Goal: Transaction & Acquisition: Purchase product/service

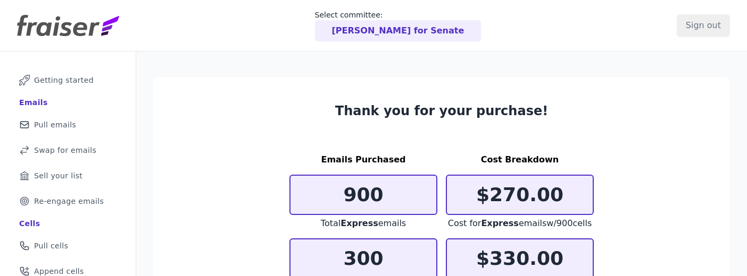
click at [353, 30] on p "[PERSON_NAME] for Senate" at bounding box center [398, 30] width 132 height 13
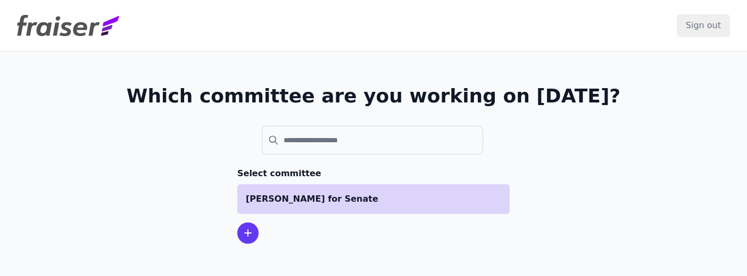
click at [333, 194] on p "[PERSON_NAME] for Senate" at bounding box center [373, 199] width 255 height 13
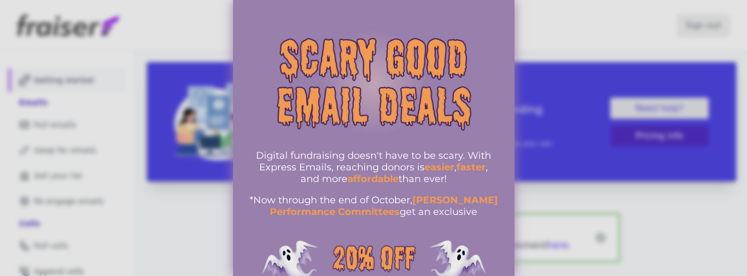
drag, startPoint x: 744, startPoint y: 13, endPoint x: 743, endPoint y: 32, distance: 19.1
click at [743, 32] on div at bounding box center [373, 138] width 747 height 276
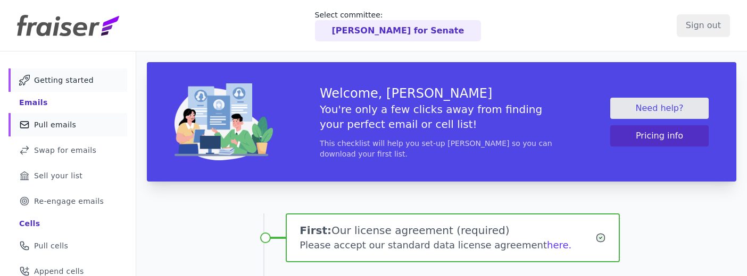
click at [74, 125] on link "Mail Icon Outline of a mail envelope Pull emails" at bounding box center [68, 124] width 119 height 23
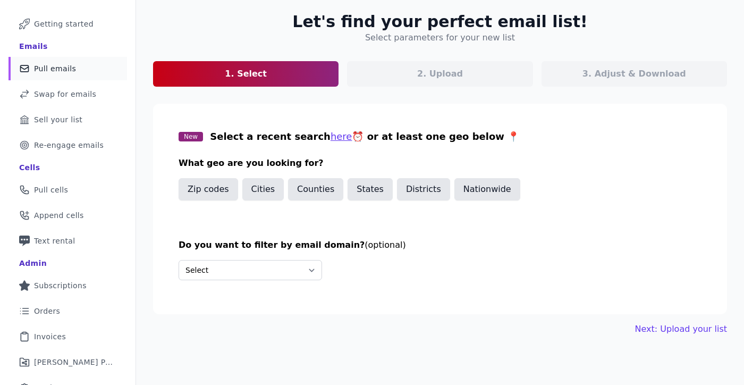
scroll to position [96, 0]
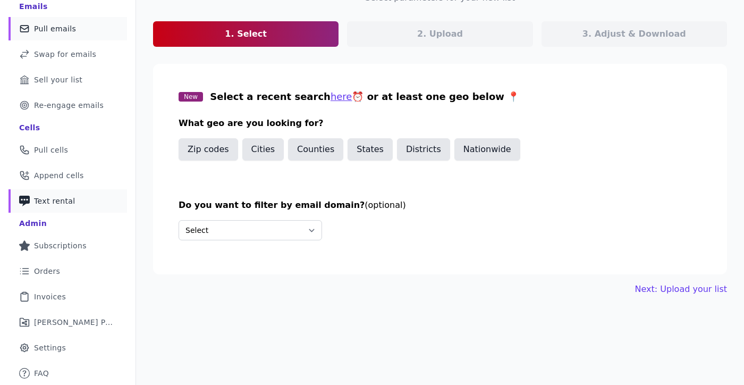
click at [69, 204] on span "Text rental" at bounding box center [54, 201] width 41 height 11
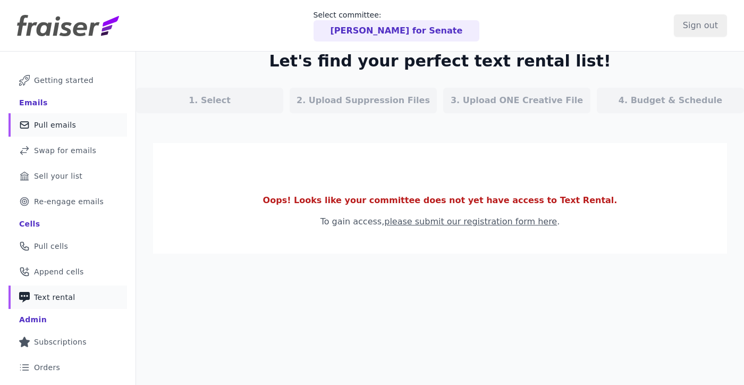
click at [55, 122] on span "Pull emails" at bounding box center [55, 125] width 42 height 11
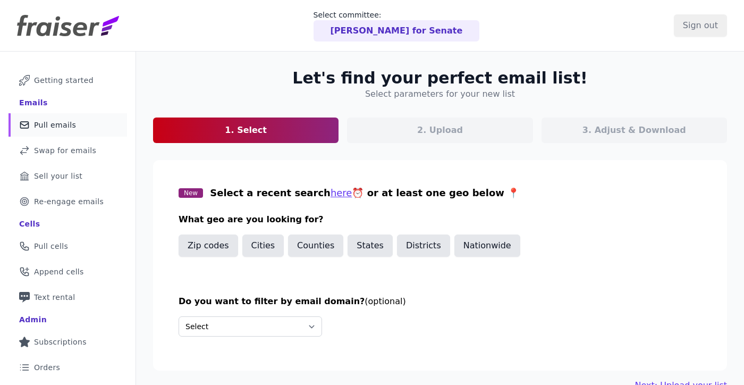
scroll to position [96, 0]
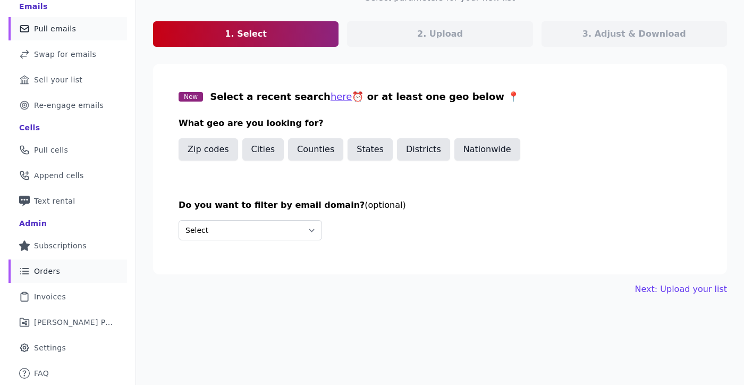
click at [53, 272] on span "Orders" at bounding box center [47, 271] width 26 height 11
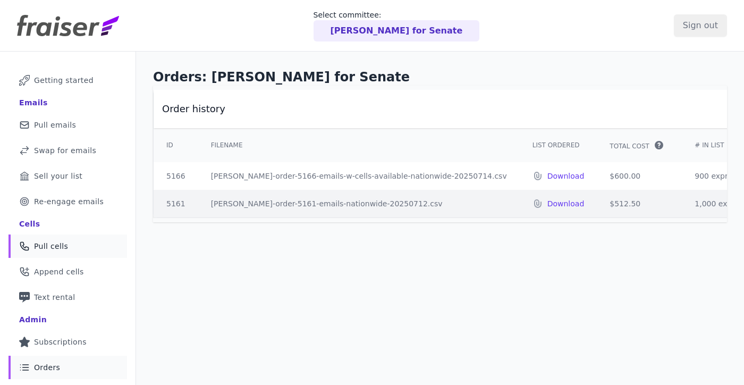
click at [61, 254] on link "Phone Icon Outline of a phone Pull cells" at bounding box center [68, 245] width 119 height 23
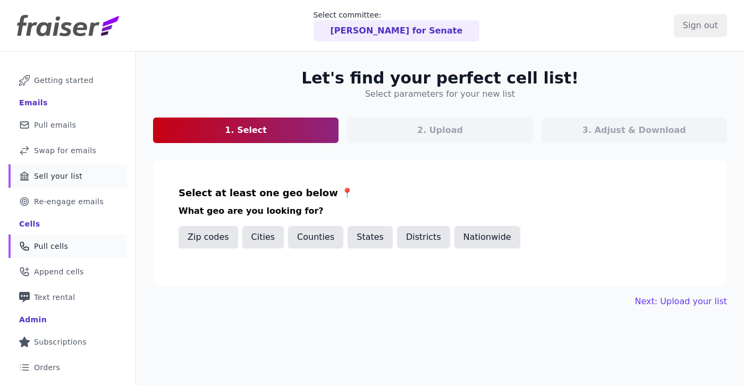
click at [66, 169] on link "Bank Icon Outline of a bank Sell your list" at bounding box center [68, 175] width 119 height 23
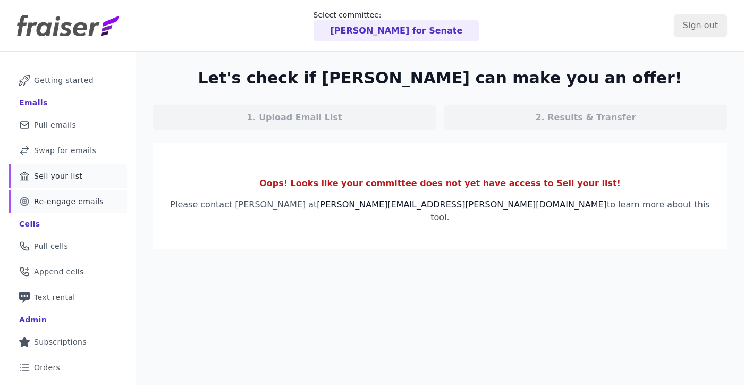
click at [65, 196] on span "Re-engage emails" at bounding box center [69, 201] width 70 height 11
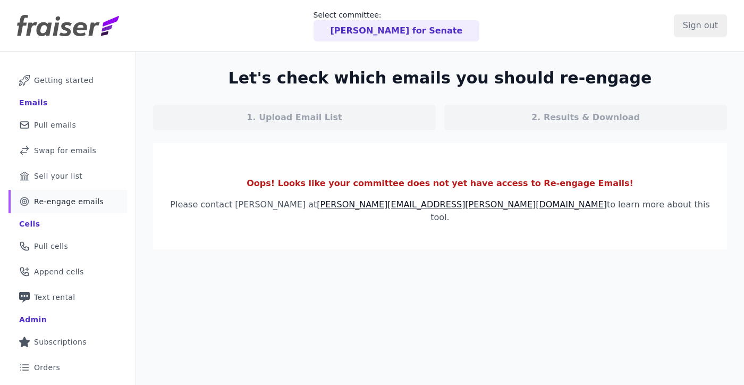
click at [62, 112] on ul "Mail Icon Outline of a mail envelope Getting started Emails Mail Icon Outline o…" at bounding box center [68, 275] width 119 height 413
click at [61, 121] on span "Pull emails" at bounding box center [55, 125] width 42 height 11
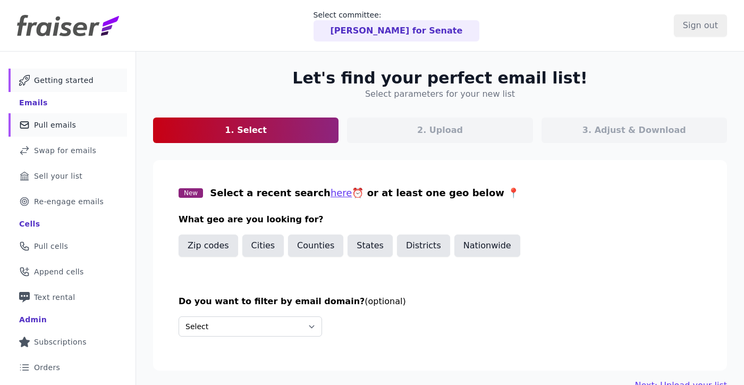
click at [66, 83] on span "Getting started" at bounding box center [64, 80] width 60 height 11
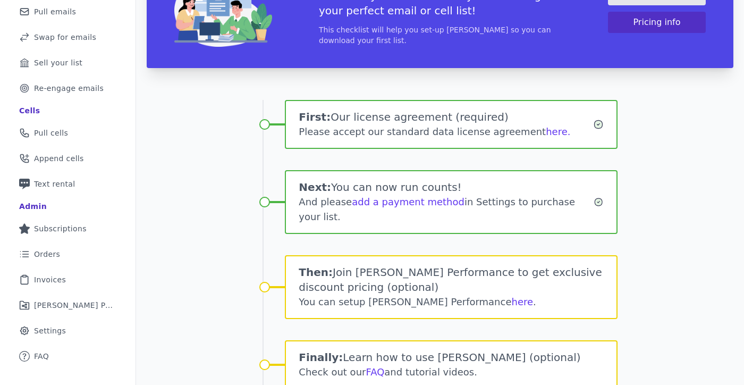
scroll to position [158, 0]
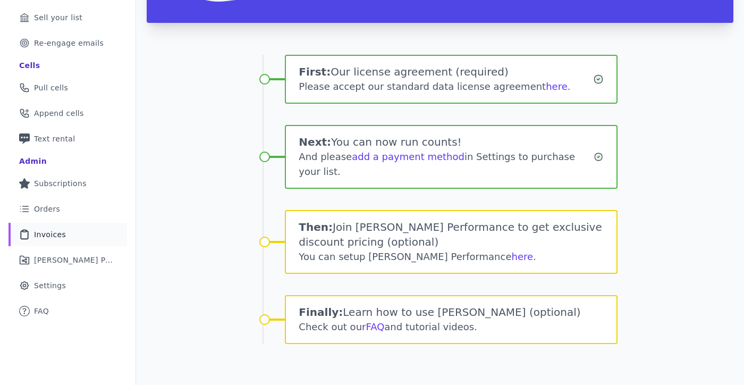
click at [85, 237] on link "Clipboard Icon Outline of a clipboard Invoices" at bounding box center [68, 234] width 119 height 23
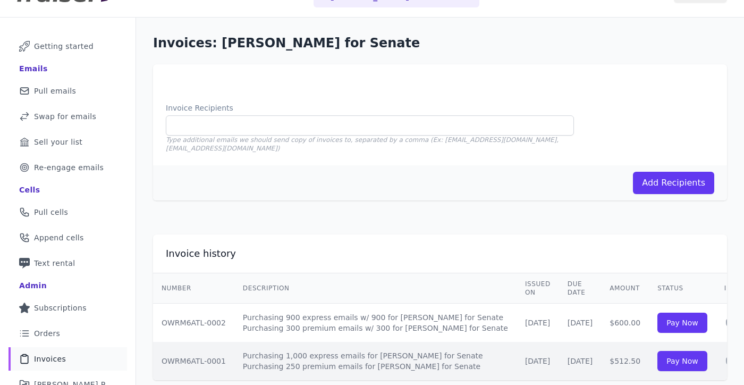
scroll to position [96, 0]
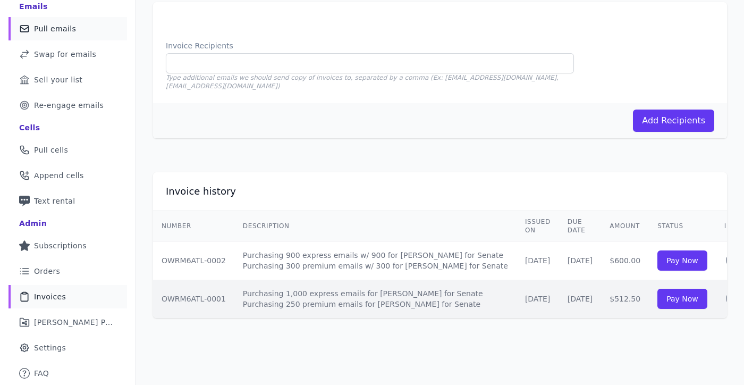
click at [97, 38] on link "Mail Icon Outline of a mail envelope Pull emails" at bounding box center [68, 28] width 119 height 23
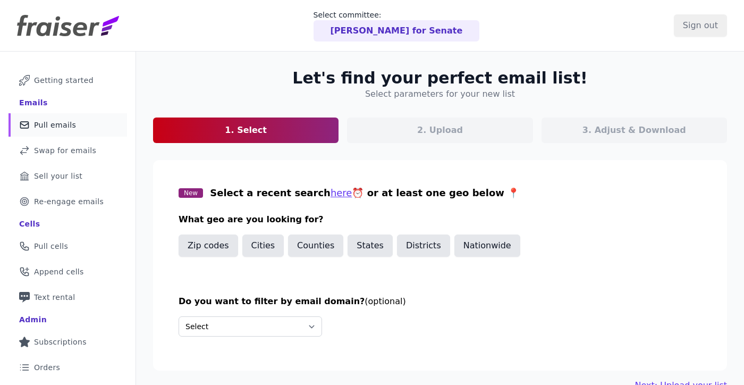
scroll to position [96, 0]
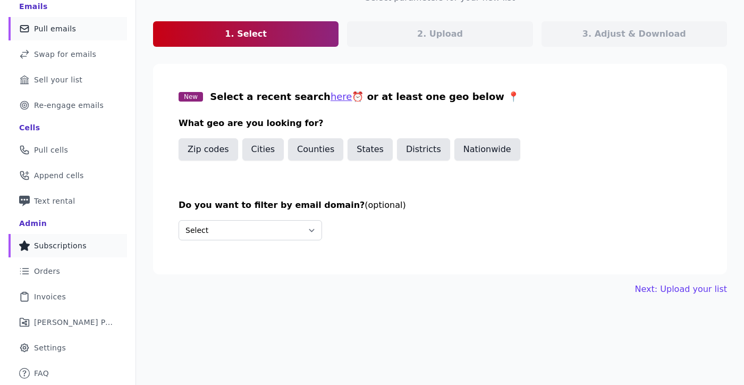
click at [66, 249] on span "Subscriptions" at bounding box center [60, 245] width 53 height 11
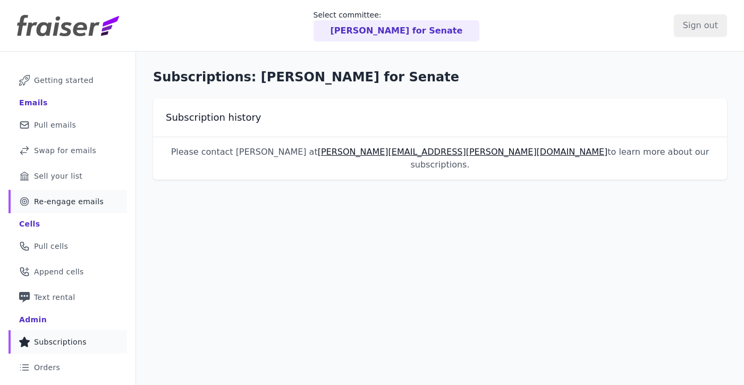
click at [58, 204] on span "Re-engage emails" at bounding box center [69, 201] width 70 height 11
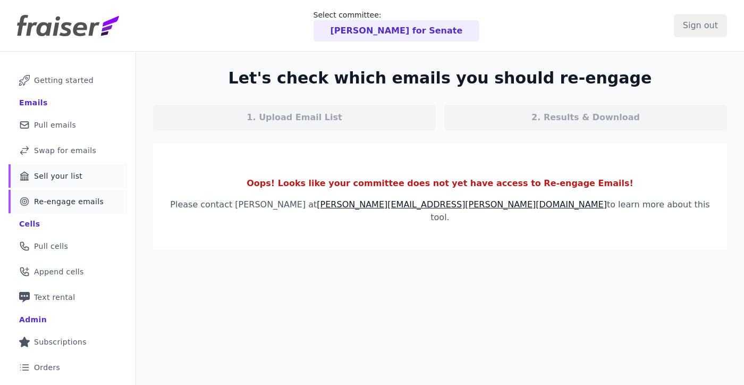
click at [63, 183] on link "Bank Icon Outline of a bank Sell your list" at bounding box center [68, 175] width 119 height 23
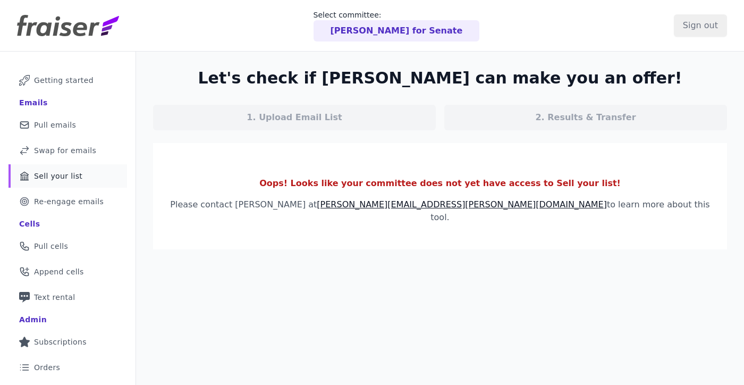
click at [63, 164] on link "Bank Icon Outline of a bank Sell your list" at bounding box center [68, 175] width 119 height 23
click at [64, 151] on span "Swap for emails" at bounding box center [65, 150] width 62 height 11
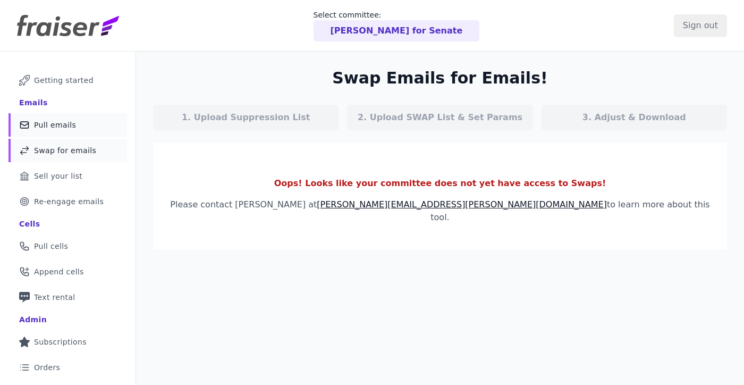
click at [61, 128] on span "Pull emails" at bounding box center [55, 125] width 42 height 11
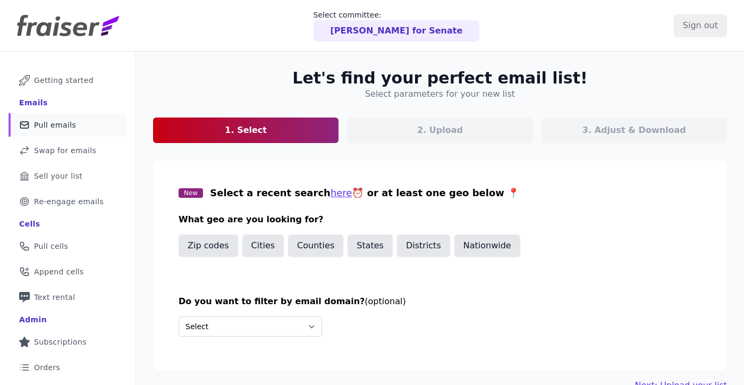
scroll to position [96, 0]
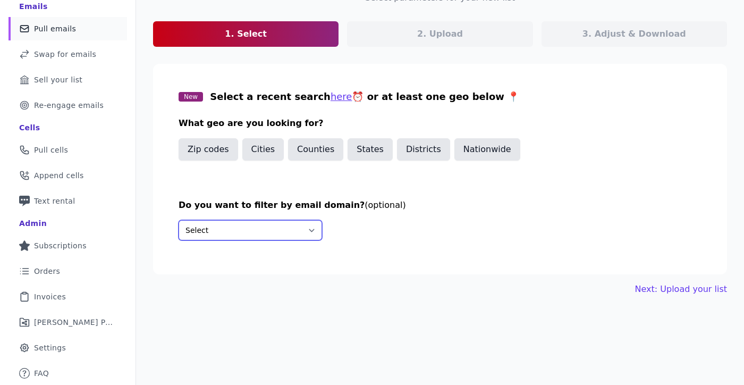
click at [281, 232] on select "Select Include only these domains Include none of these domains" at bounding box center [251, 230] width 144 height 20
click at [358, 151] on button "States" at bounding box center [370, 149] width 45 height 22
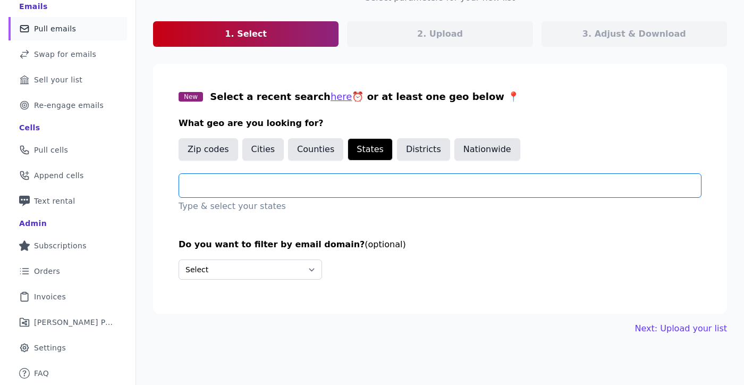
click at [337, 188] on input "text" at bounding box center [445, 185] width 514 height 13
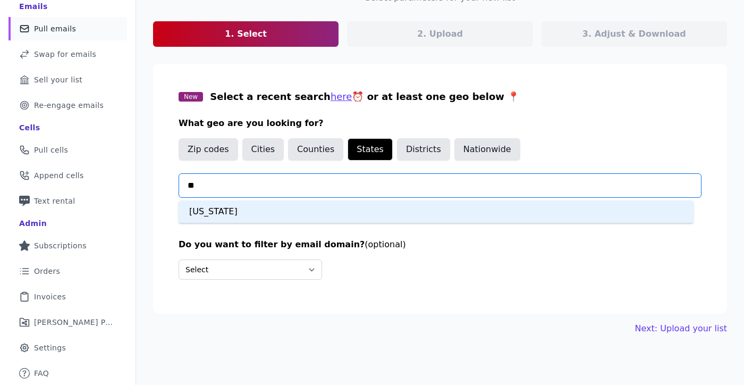
type input "***"
click at [295, 214] on div "[US_STATE]" at bounding box center [436, 211] width 515 height 22
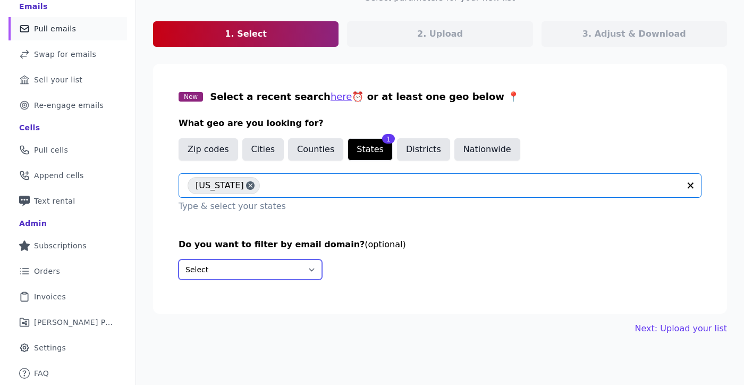
click at [282, 261] on select "Select Include only these domains Include none of these domains" at bounding box center [251, 269] width 144 height 20
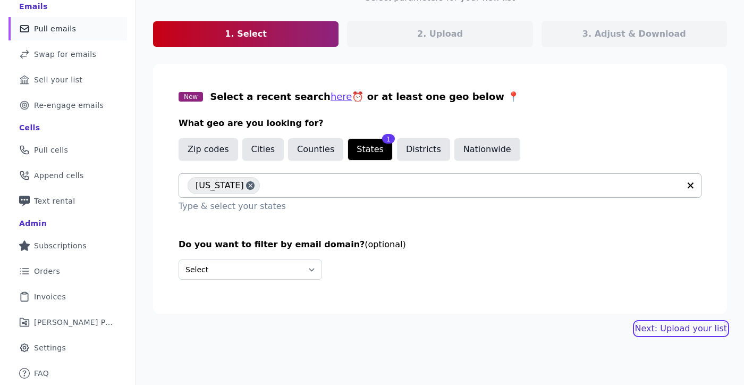
click at [653, 329] on link "Next: Upload your list" at bounding box center [681, 328] width 92 height 13
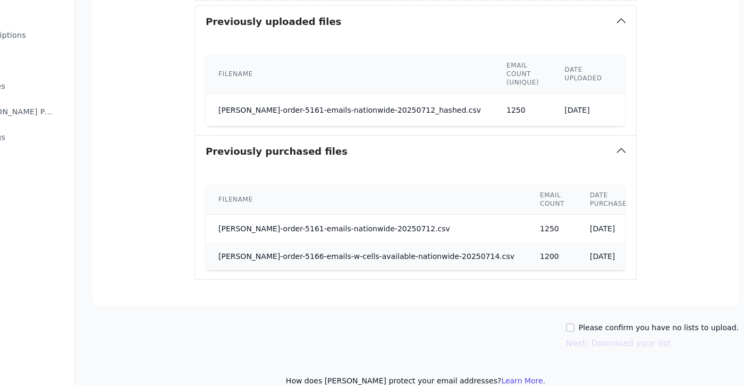
scroll to position [330, 61]
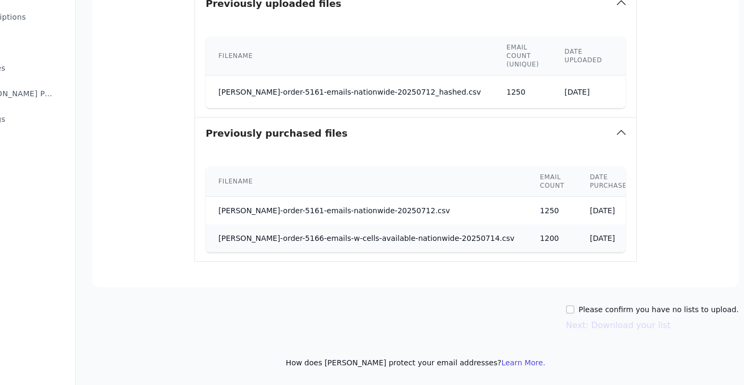
click at [579, 304] on label "Please confirm you have no lists to upload." at bounding box center [659, 309] width 160 height 11
click at [575, 305] on input "Please confirm you have no lists to upload." at bounding box center [570, 309] width 9 height 9
checkbox input "true"
click at [585, 324] on button "Next: Download your list" at bounding box center [618, 325] width 105 height 13
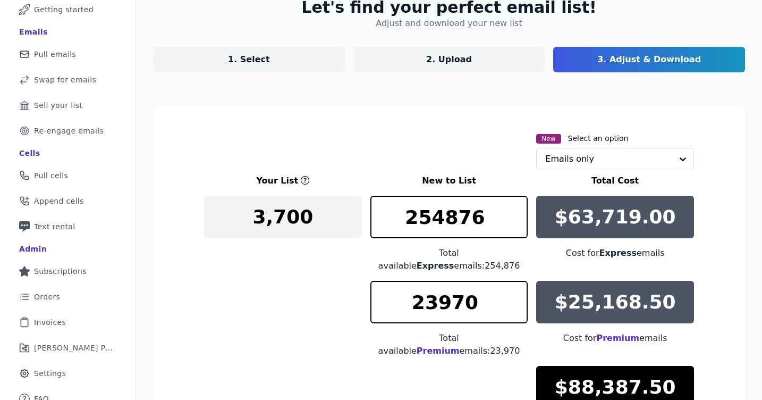
scroll to position [70, 0]
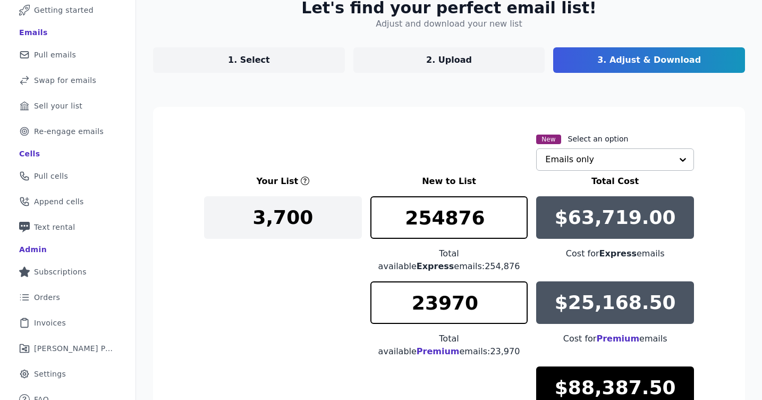
click at [657, 163] on input "text" at bounding box center [609, 159] width 127 height 21
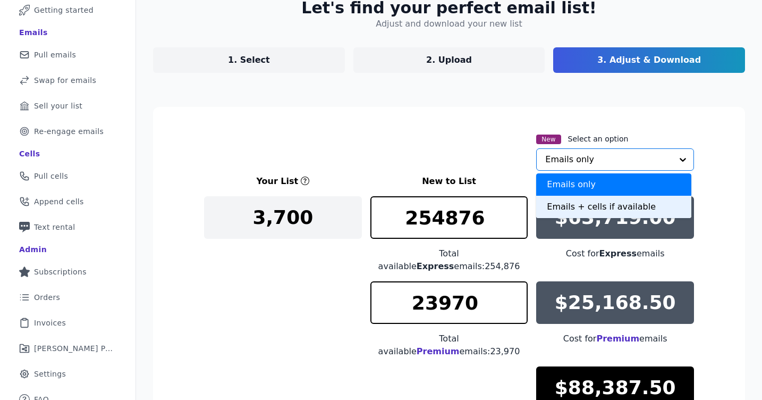
click at [646, 212] on div "Emails + cells if available" at bounding box center [614, 207] width 155 height 22
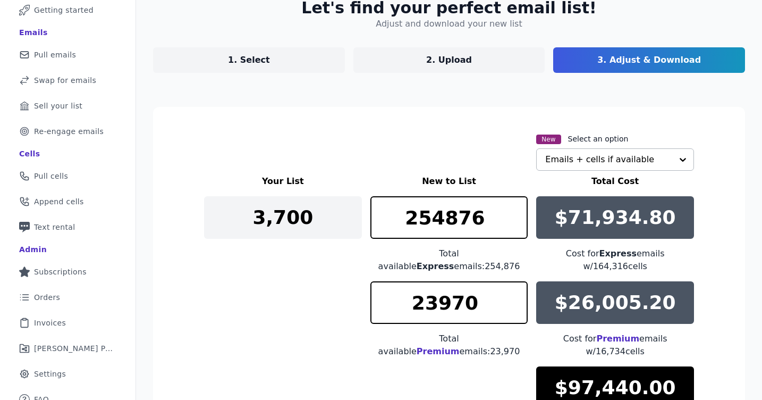
click at [309, 221] on div "3,700" at bounding box center [283, 217] width 158 height 43
click at [276, 222] on p "3,700" at bounding box center [283, 217] width 61 height 21
drag, startPoint x: 479, startPoint y: 216, endPoint x: 406, endPoint y: 219, distance: 72.4
click at [406, 219] on input "254876" at bounding box center [450, 217] width 158 height 43
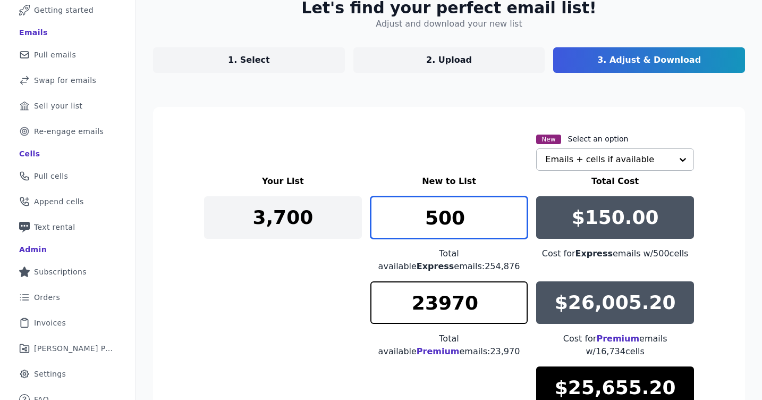
drag, startPoint x: 465, startPoint y: 215, endPoint x: 398, endPoint y: 215, distance: 66.5
click at [400, 215] on input "500" at bounding box center [450, 217] width 158 height 43
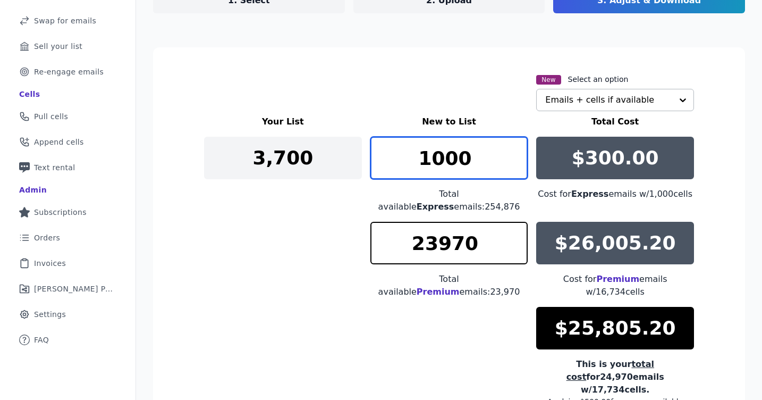
scroll to position [134, 0]
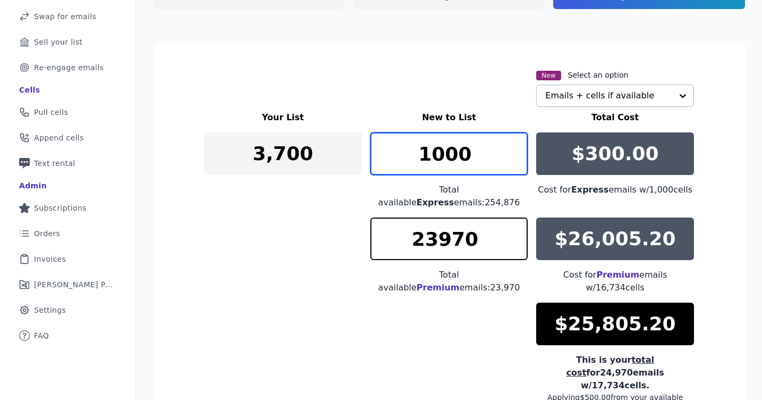
type input "1000"
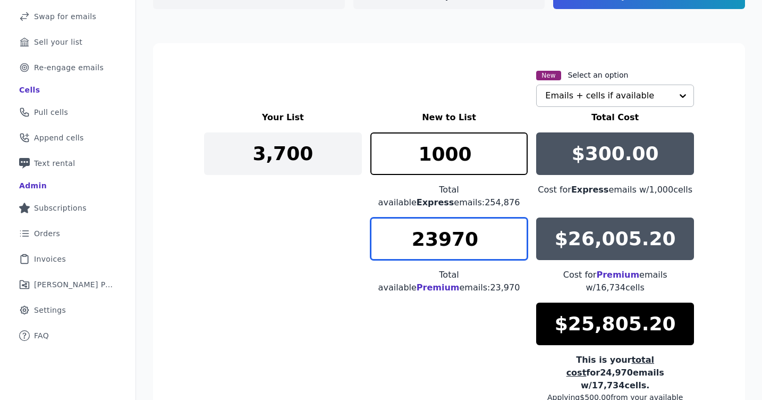
drag, startPoint x: 477, startPoint y: 233, endPoint x: 393, endPoint y: 233, distance: 83.5
click at [393, 232] on input "23970" at bounding box center [450, 238] width 158 height 43
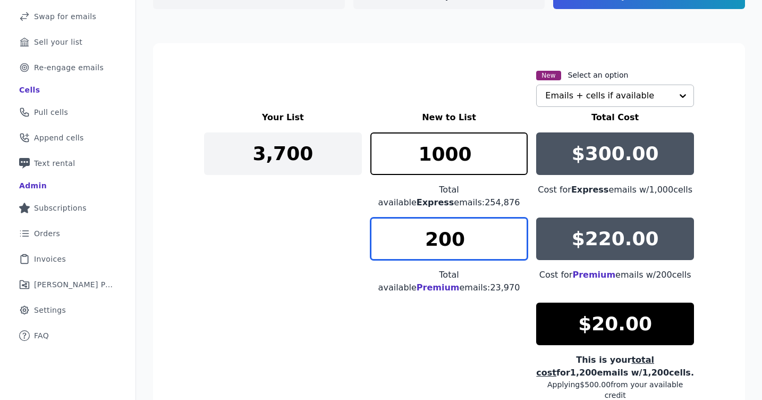
type input "200"
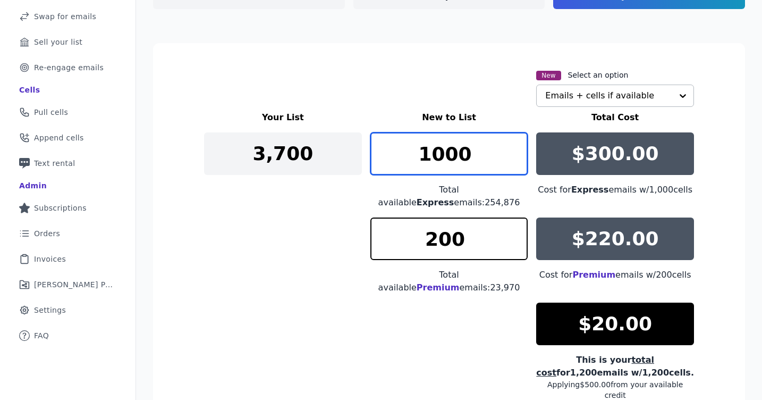
drag, startPoint x: 472, startPoint y: 158, endPoint x: 406, endPoint y: 158, distance: 65.9
click at [406, 158] on input "1000" at bounding box center [450, 153] width 158 height 43
type input "500"
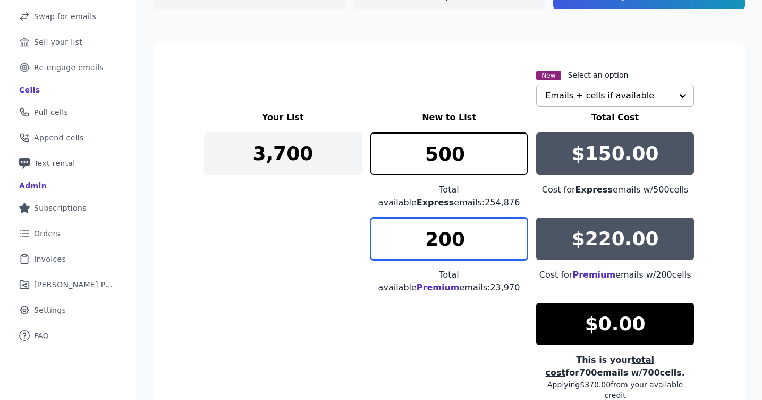
drag, startPoint x: 462, startPoint y: 227, endPoint x: 403, endPoint y: 222, distance: 59.2
click at [404, 222] on input "200" at bounding box center [450, 238] width 158 height 43
drag, startPoint x: 463, startPoint y: 230, endPoint x: 383, endPoint y: 228, distance: 79.8
click at [384, 229] on input "500" at bounding box center [450, 238] width 158 height 43
click at [425, 221] on input "100" at bounding box center [450, 238] width 158 height 43
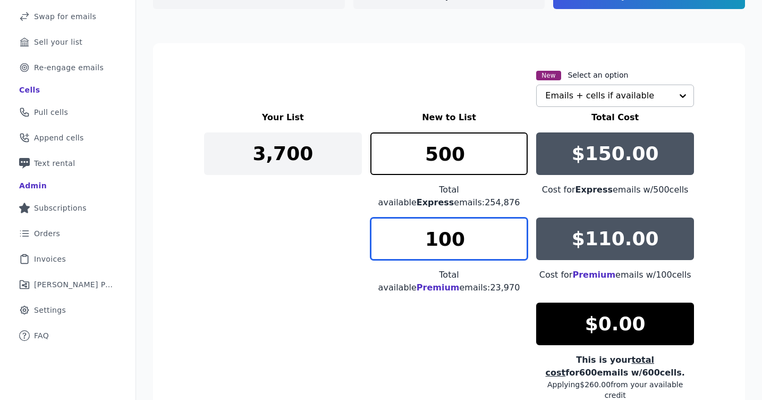
type input "200"
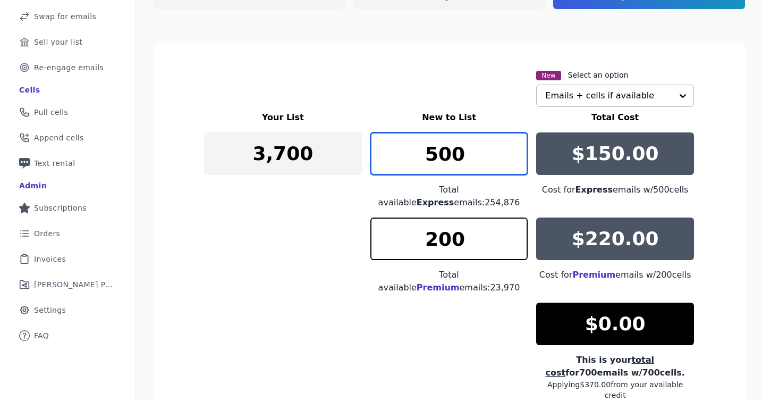
drag, startPoint x: 433, startPoint y: 154, endPoint x: 424, endPoint y: 154, distance: 9.0
click at [424, 154] on input "500" at bounding box center [450, 153] width 158 height 43
click at [413, 336] on div "Your List New to List Total Cost 3,700 600 Total available Express emails: 254,…" at bounding box center [449, 255] width 490 height 289
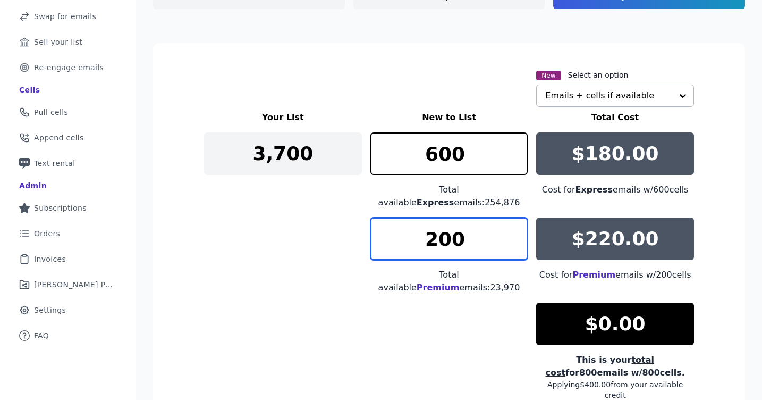
click at [425, 227] on input "200" at bounding box center [450, 238] width 158 height 43
click at [442, 228] on input "200" at bounding box center [450, 238] width 158 height 43
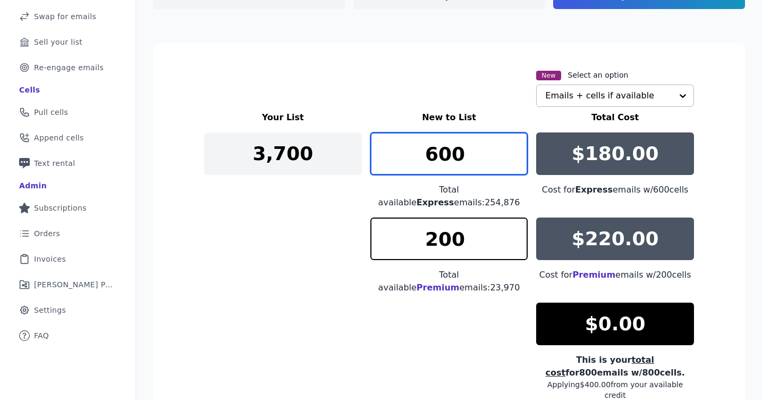
drag, startPoint x: 436, startPoint y: 152, endPoint x: 424, endPoint y: 152, distance: 11.7
click at [424, 152] on input "600" at bounding box center [450, 153] width 158 height 43
type input "800"
click at [385, 283] on div "Your List New to List Total Cost 3,700 800 Total available Express emails: 254,…" at bounding box center [449, 255] width 490 height 289
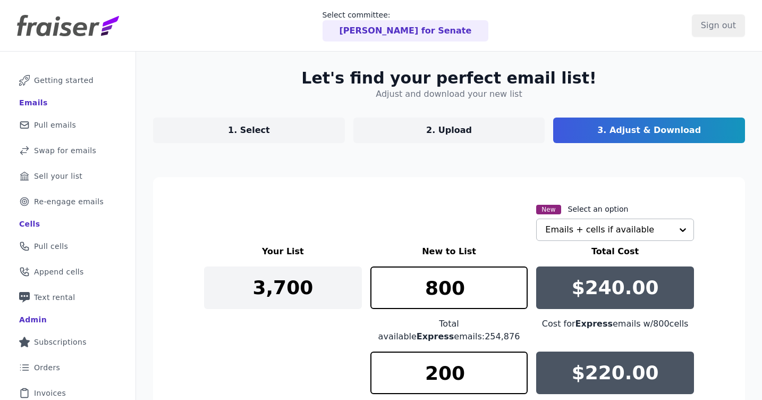
scroll to position [223, 0]
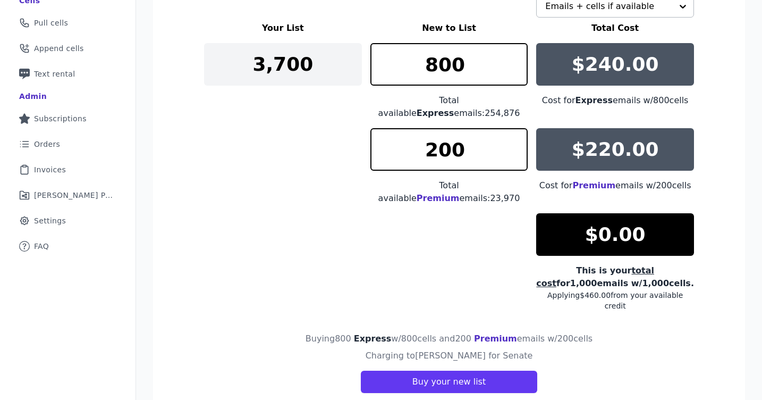
click at [668, 290] on div "Applying $460.00 from your available credit" at bounding box center [616, 300] width 158 height 21
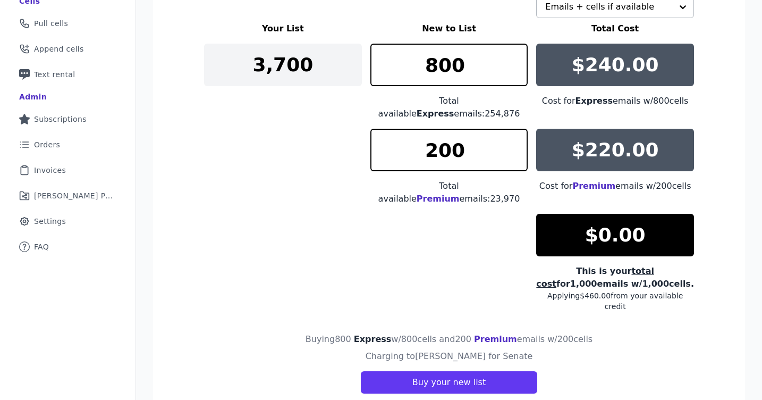
scroll to position [0, 0]
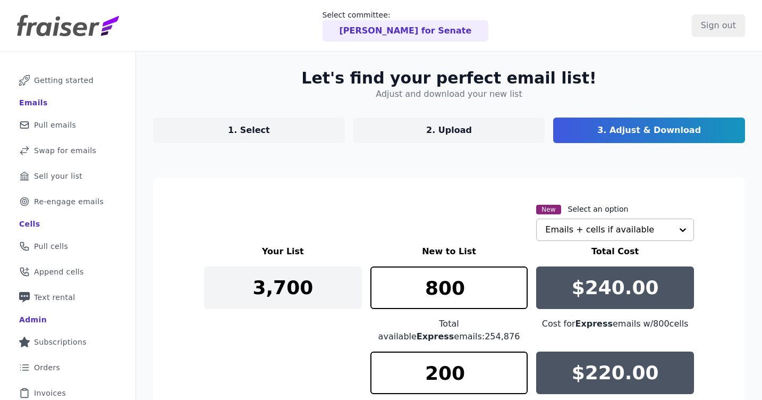
drag, startPoint x: 52, startPoint y: 366, endPoint x: 173, endPoint y: 13, distance: 373.3
click at [0, 0] on div "Select committee: Joey Mendoza Atkins for Senate Sign out Mail Icon Outline of …" at bounding box center [381, 200] width 762 height 400
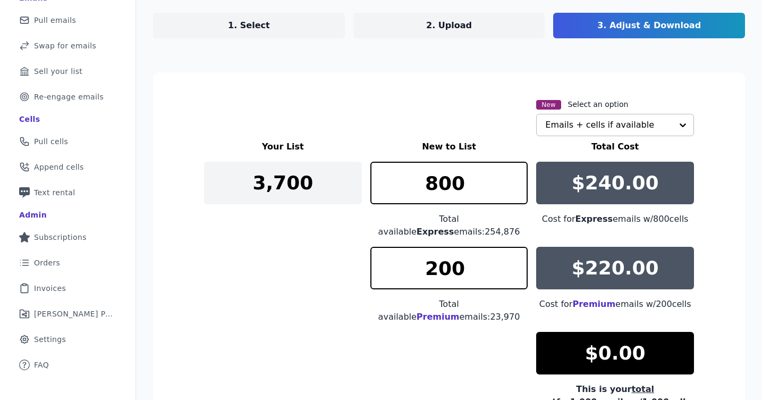
scroll to position [223, 0]
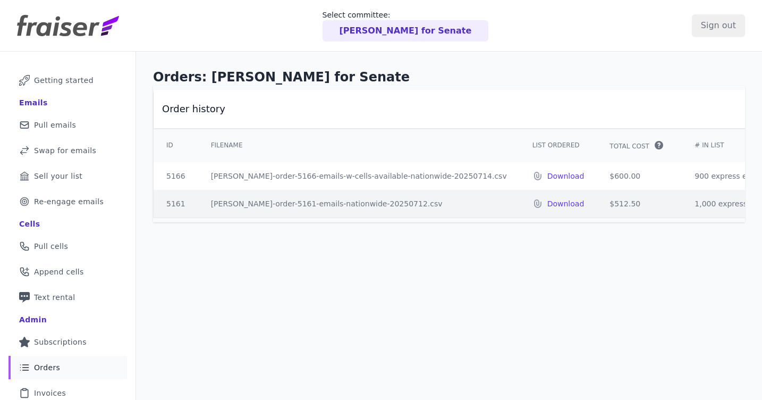
scroll to position [81, 0]
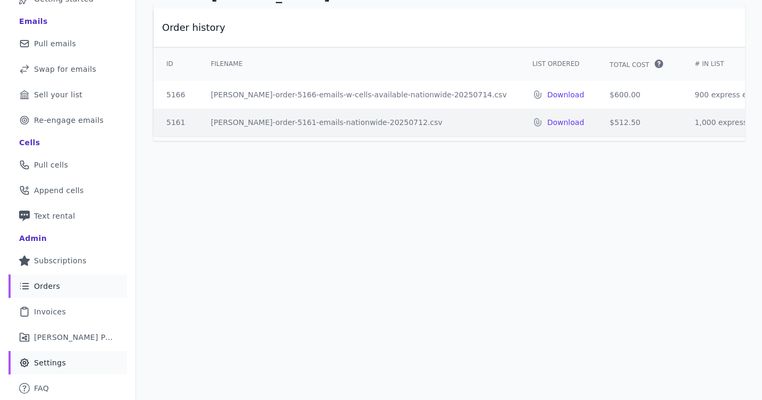
click at [58, 364] on span "Settings" at bounding box center [50, 362] width 32 height 11
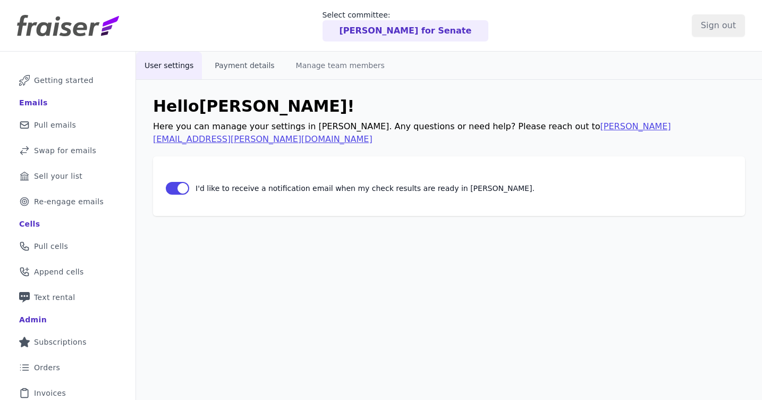
click at [233, 66] on button "Payment details" at bounding box center [244, 66] width 77 height 28
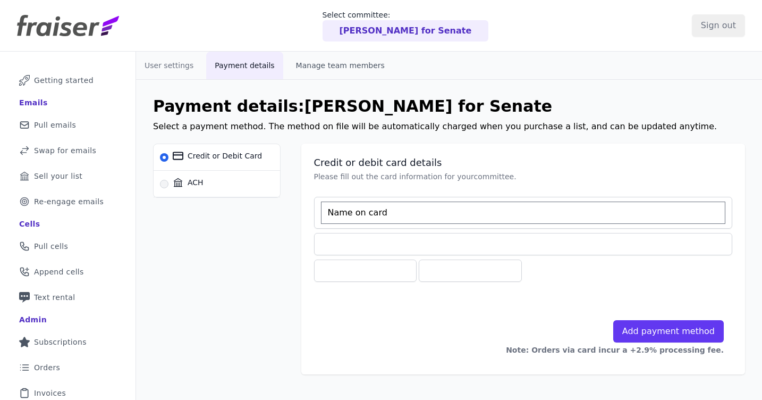
click at [338, 62] on button "Manage team members" at bounding box center [341, 66] width 106 height 28
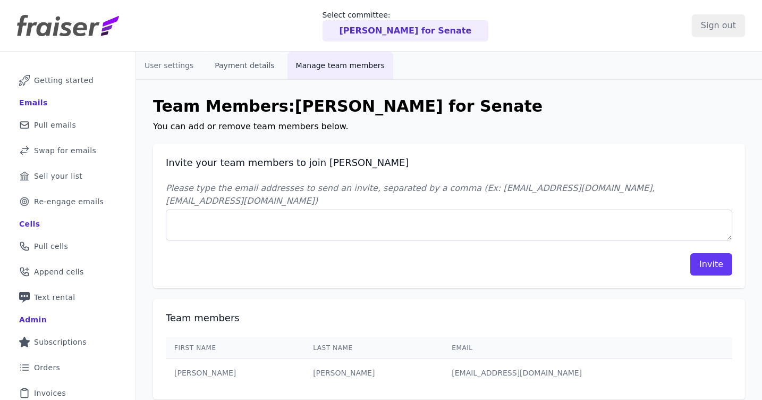
click at [255, 73] on button "Payment details" at bounding box center [244, 66] width 77 height 28
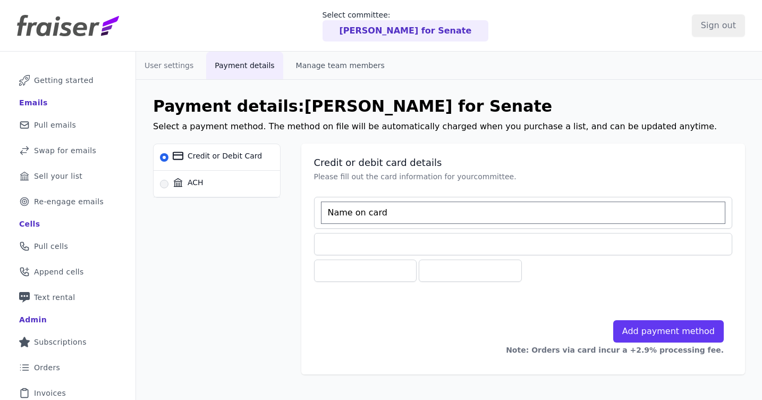
click at [333, 67] on button "Manage team members" at bounding box center [341, 66] width 106 height 28
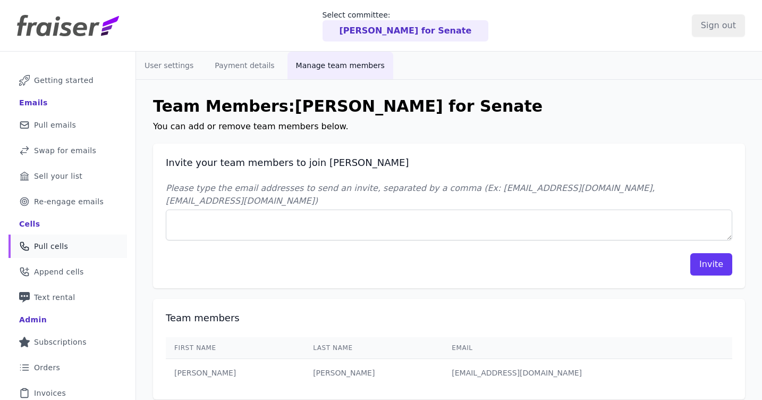
click at [56, 253] on link "Phone Icon Outline of a phone Pull cells" at bounding box center [68, 245] width 119 height 23
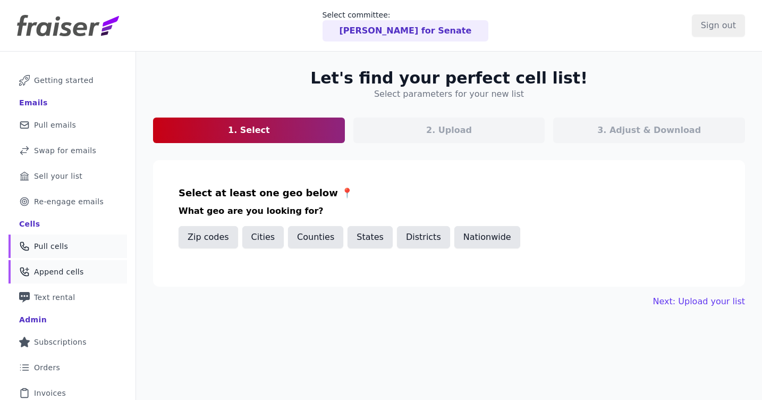
click at [52, 273] on span "Append cells" at bounding box center [59, 271] width 50 height 11
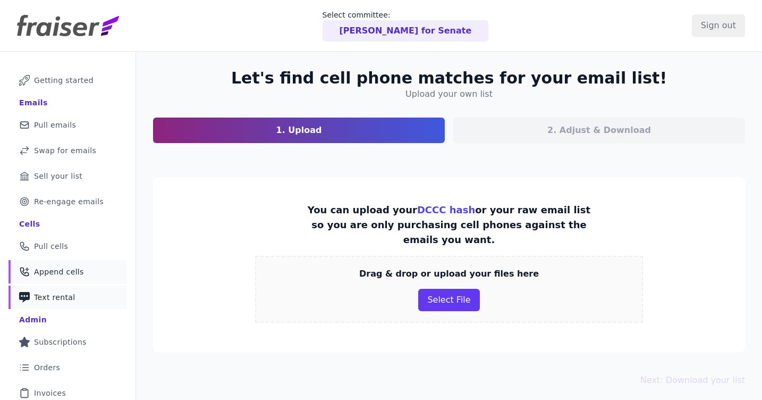
click at [56, 292] on span "Text rental" at bounding box center [54, 297] width 41 height 11
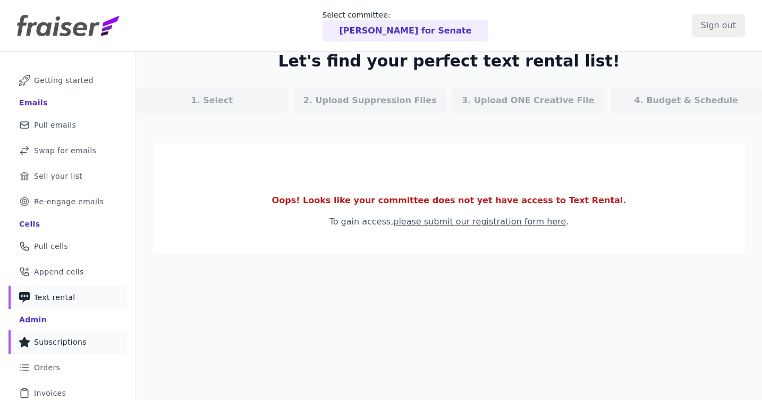
click at [48, 342] on span "Subscriptions" at bounding box center [60, 342] width 53 height 11
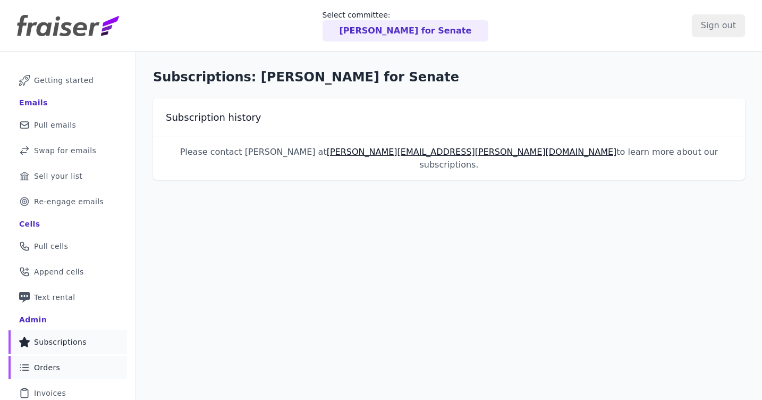
click at [45, 368] on span "Orders" at bounding box center [47, 367] width 26 height 11
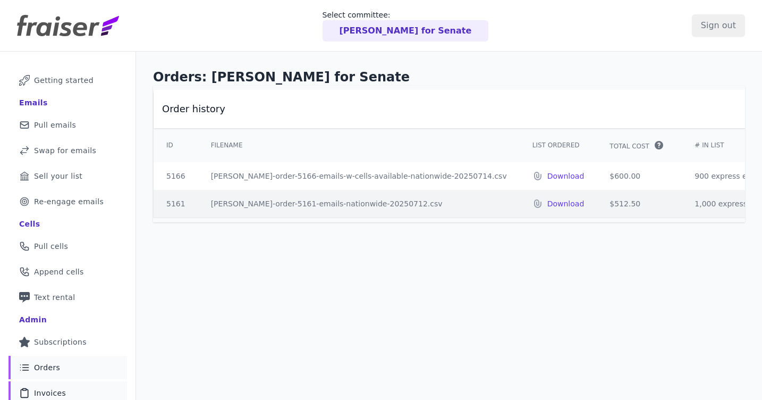
click at [67, 389] on link "Clipboard Icon Outline of a clipboard Invoices" at bounding box center [68, 392] width 119 height 23
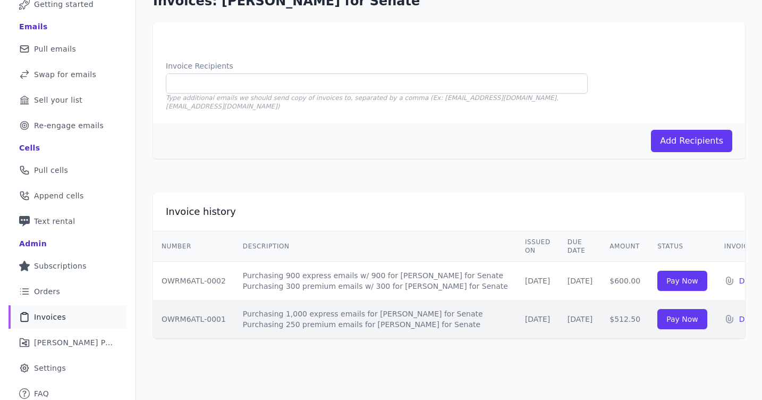
scroll to position [81, 0]
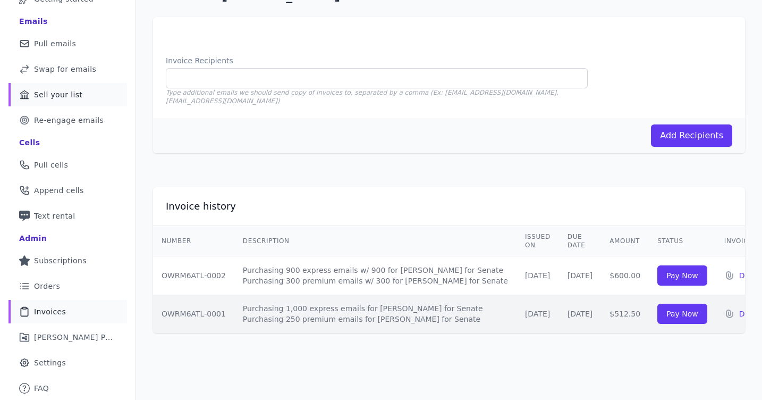
click at [70, 95] on span "Sell your list" at bounding box center [58, 94] width 48 height 11
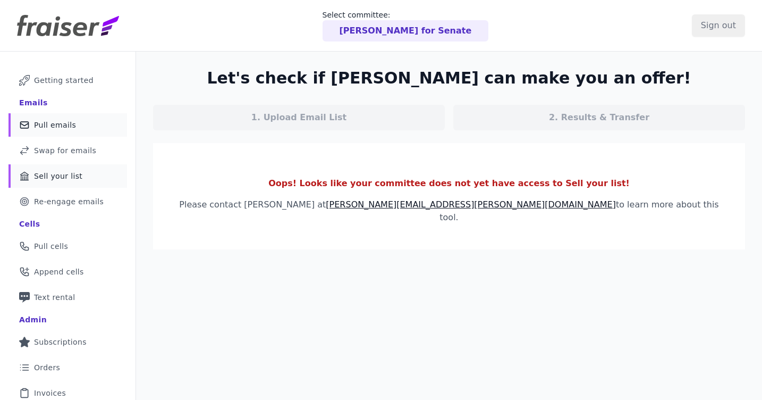
click at [59, 136] on link "Mail Icon Outline of a mail envelope Pull emails" at bounding box center [68, 124] width 119 height 23
